Goal: Find specific page/section: Find specific page/section

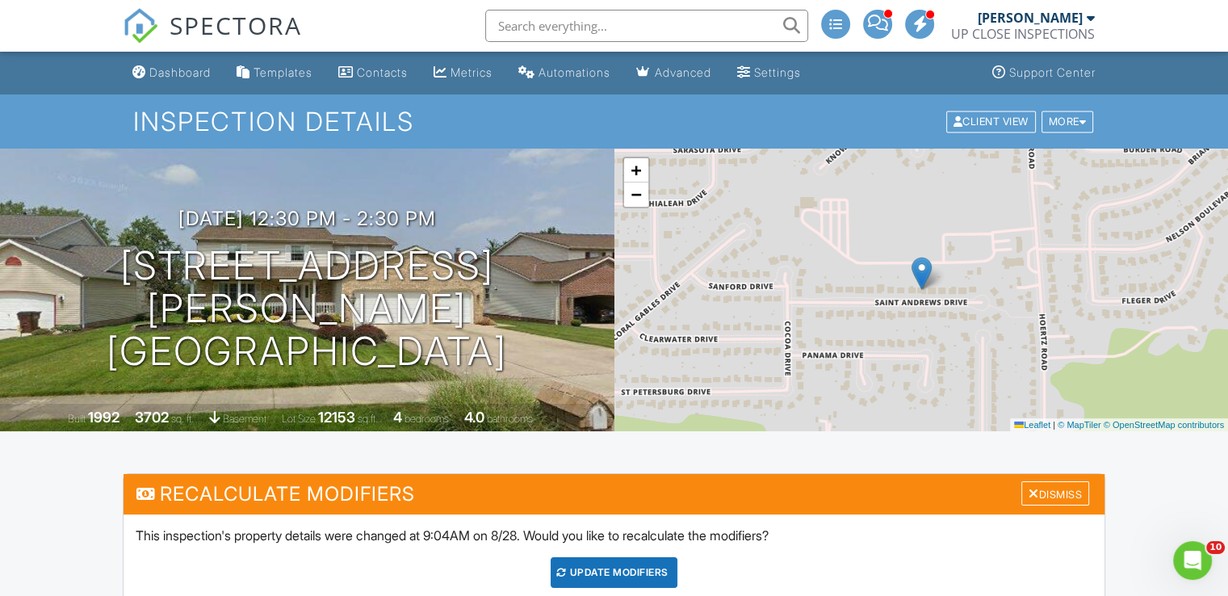
click at [577, 26] on input "text" at bounding box center [646, 26] width 323 height 32
paste input "2162946075"
click at [518, 27] on input "2162946075" at bounding box center [646, 26] width 323 height 32
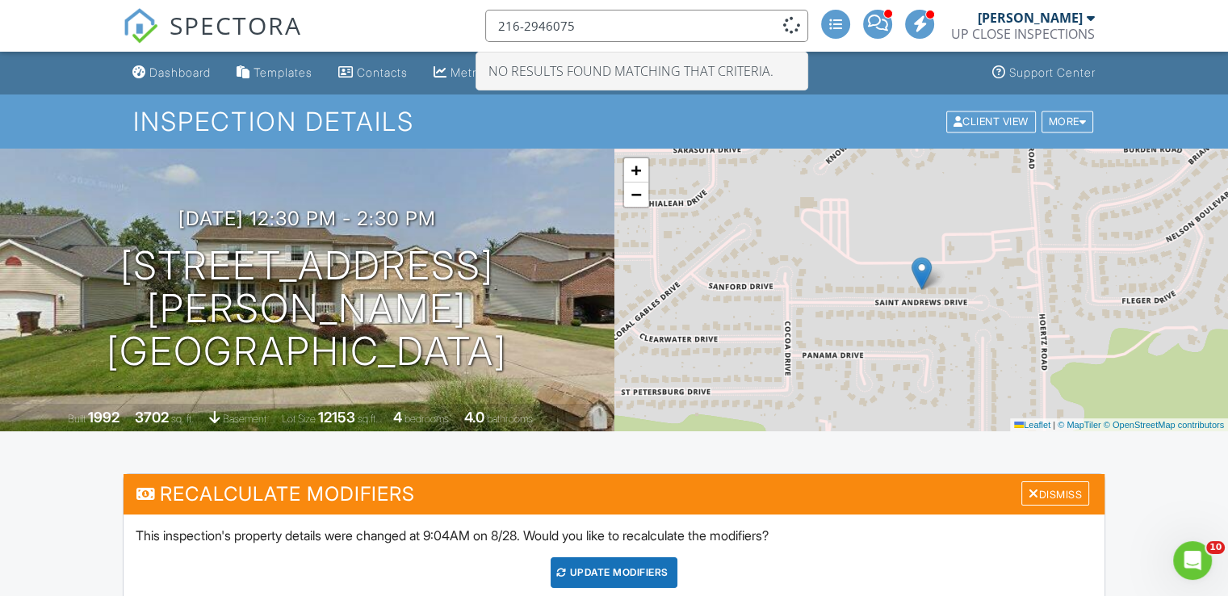
click at [543, 23] on input "216-2946075" at bounding box center [646, 26] width 323 height 32
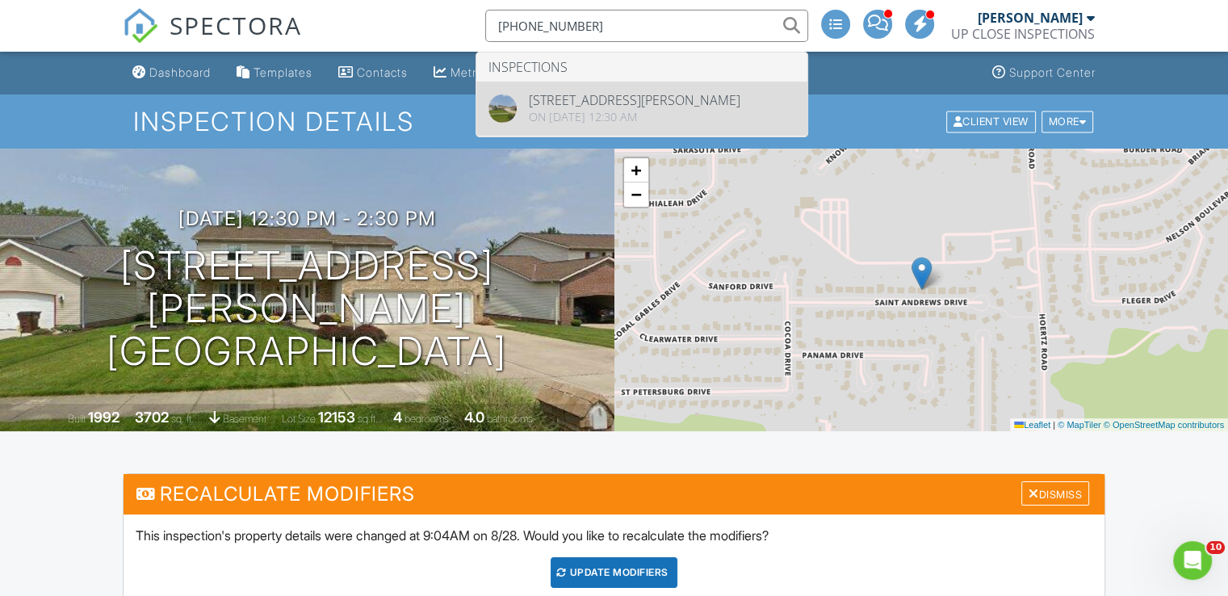
type input "[PHONE_NUMBER]"
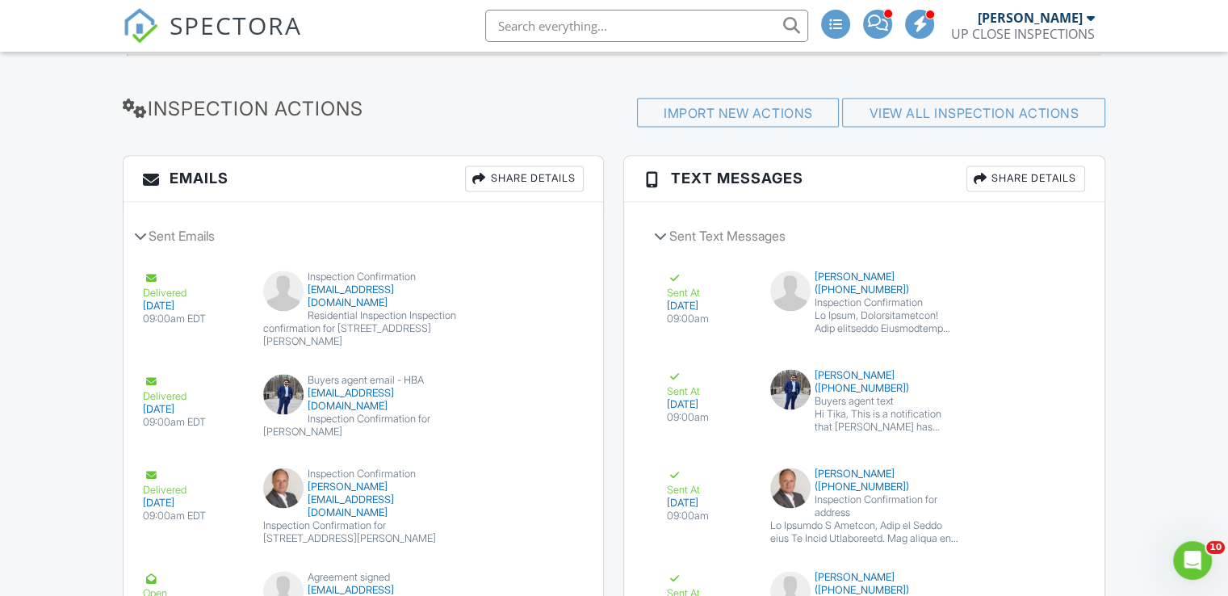
drag, startPoint x: 10, startPoint y: 307, endPoint x: 62, endPoint y: 304, distance: 52.5
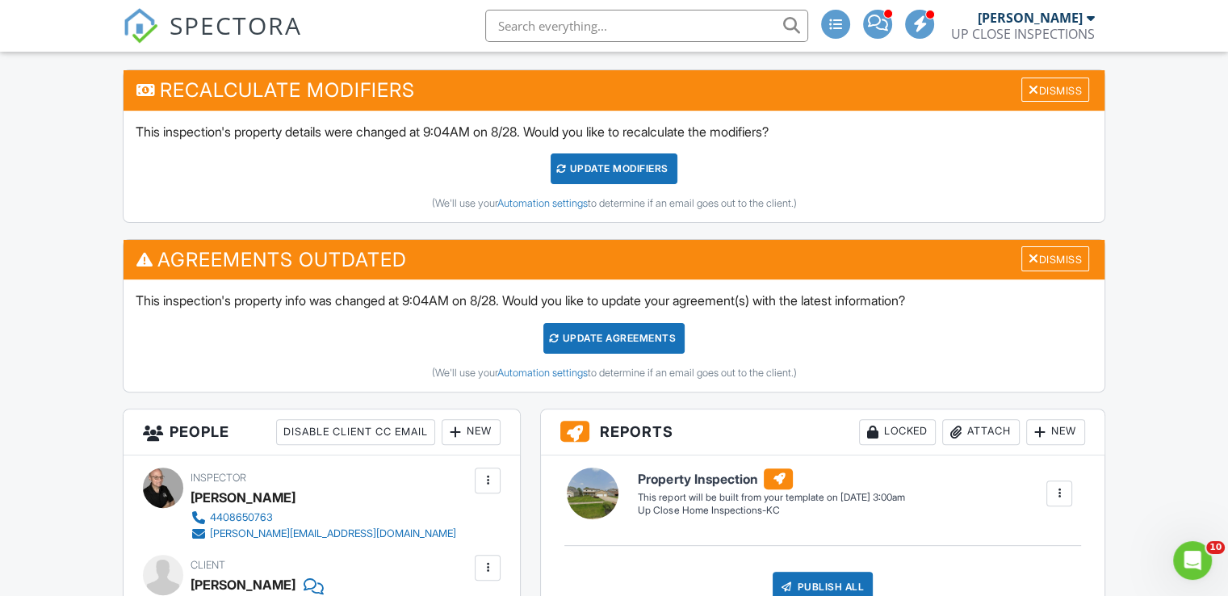
scroll to position [727, 0]
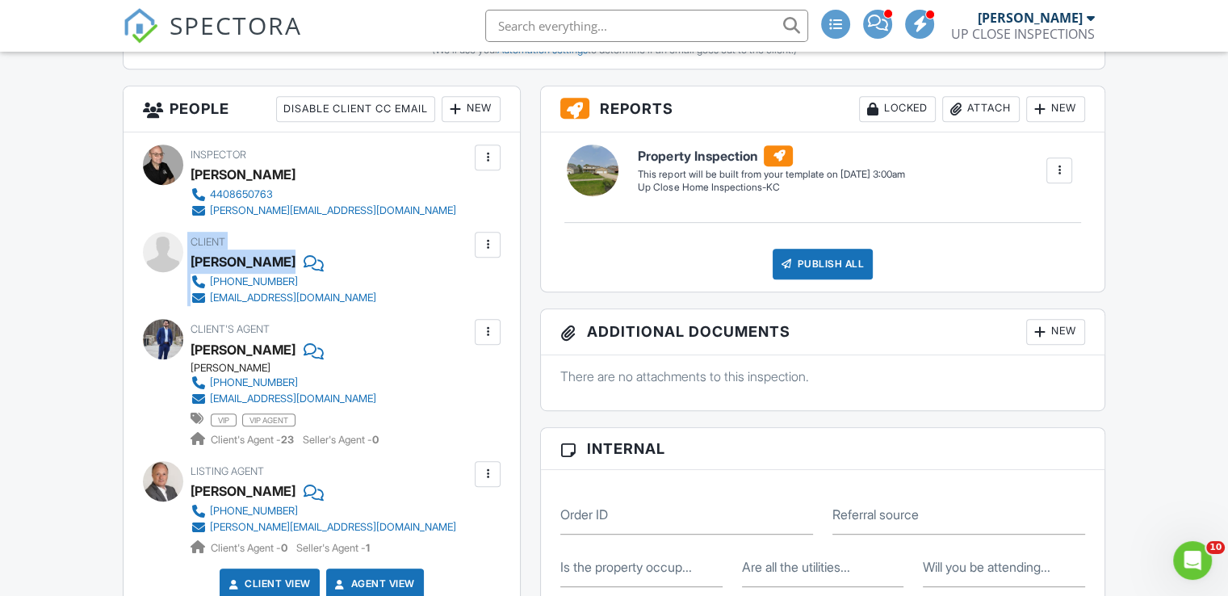
drag, startPoint x: 188, startPoint y: 255, endPoint x: 282, endPoint y: 254, distance: 93.7
click at [284, 254] on div "Client Sagar Monger 216-294-6075 smonger46@gmail.com" at bounding box center [322, 269] width 358 height 74
drag, startPoint x: 192, startPoint y: 257, endPoint x: 285, endPoint y: 256, distance: 92.9
click at [285, 256] on div "[PERSON_NAME]" at bounding box center [290, 261] width 199 height 24
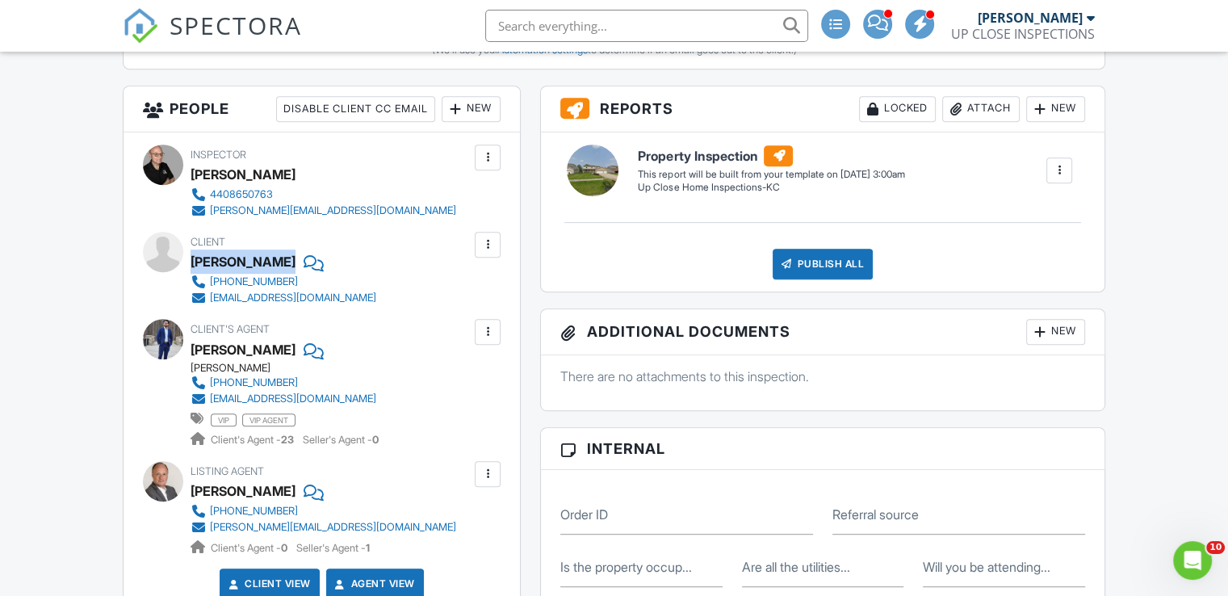
copy div "[PERSON_NAME]"
